Goal: Navigation & Orientation: Find specific page/section

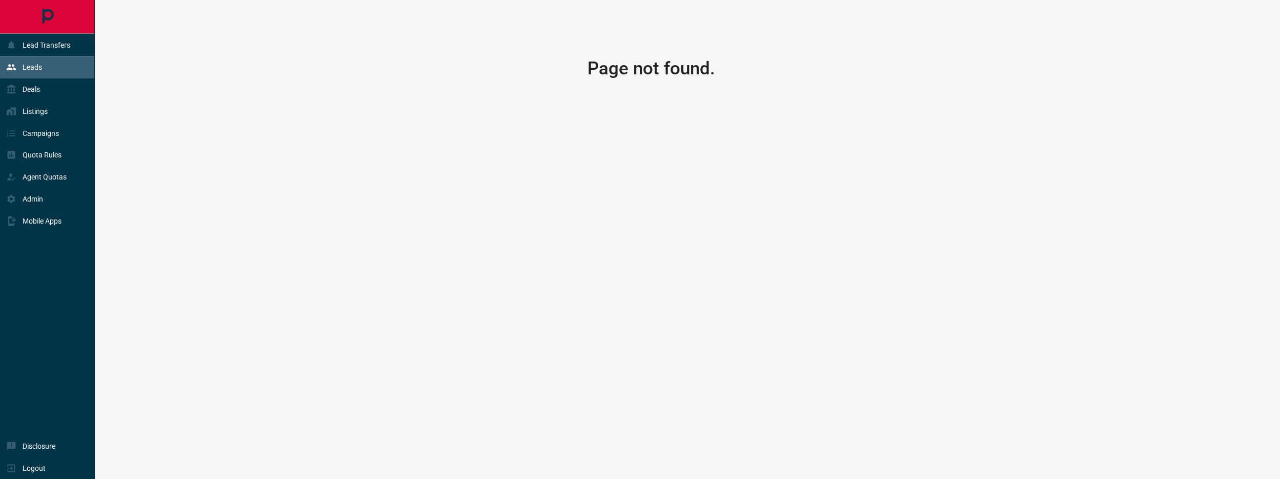
click at [63, 73] on div "Leads" at bounding box center [47, 67] width 95 height 22
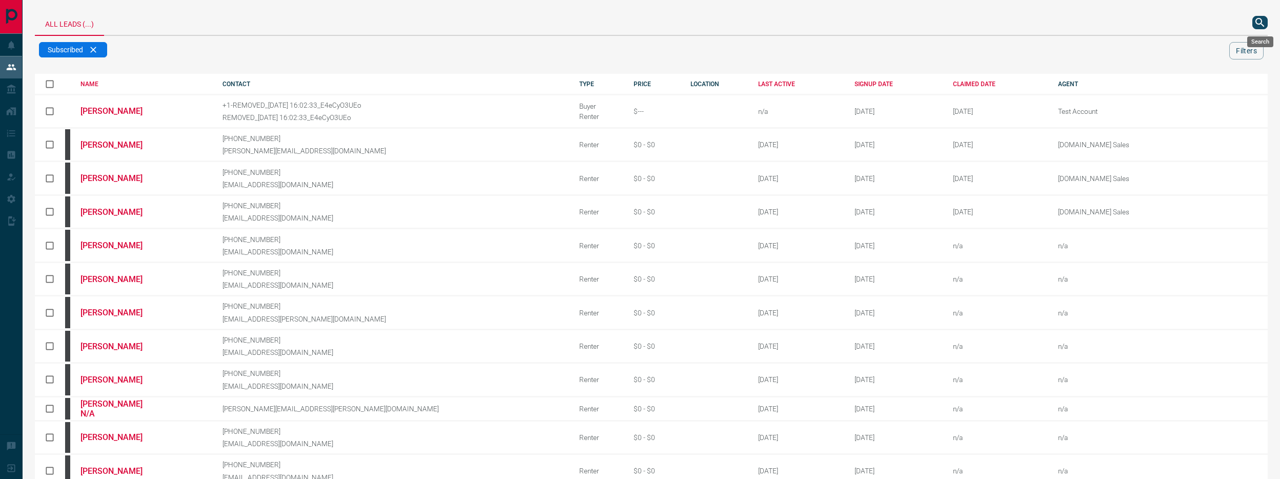
click at [1263, 23] on icon "search button" at bounding box center [1260, 22] width 12 height 12
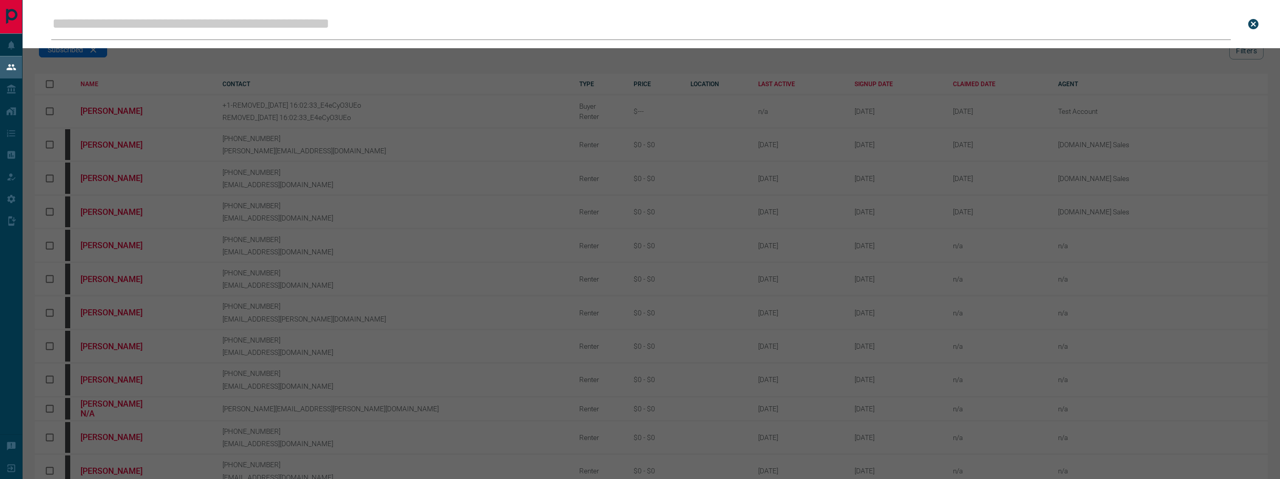
type input "**********"
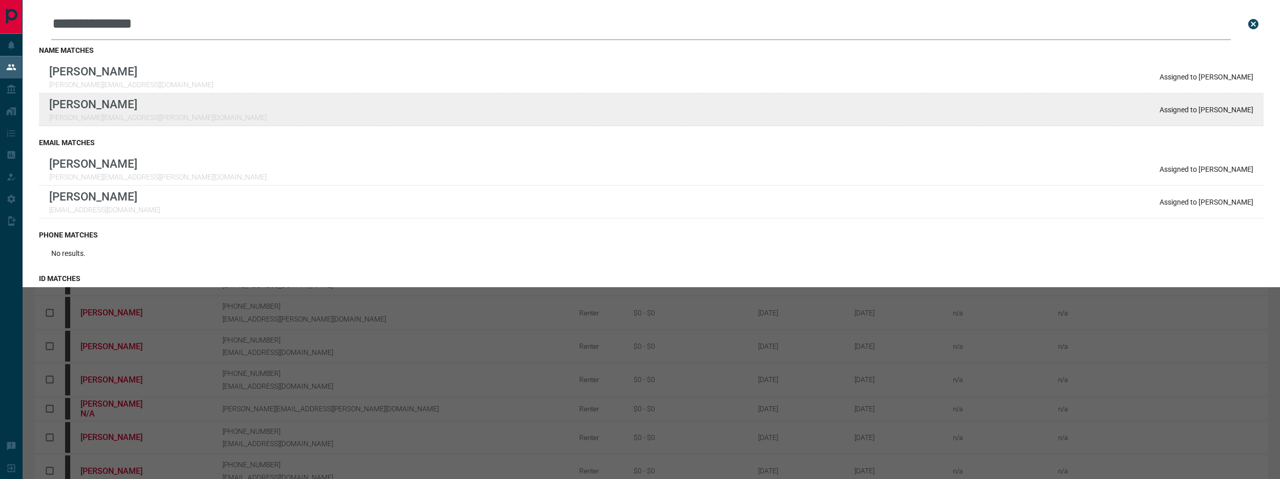
click at [0, 0] on div "**********" at bounding box center [640, 396] width 1280 height 792
